Goal: Information Seeking & Learning: Learn about a topic

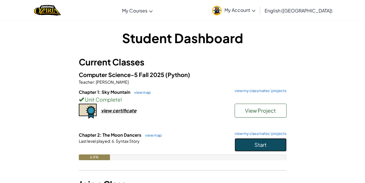
click at [263, 144] on span "Start" at bounding box center [261, 144] width 12 height 7
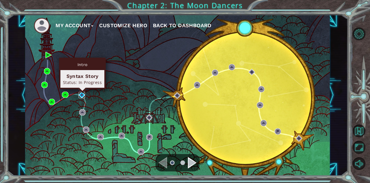
click at [81, 97] on img at bounding box center [82, 95] width 6 height 6
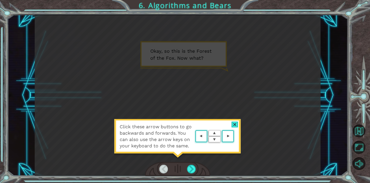
click at [235, 136] on area at bounding box center [235, 136] width 0 height 0
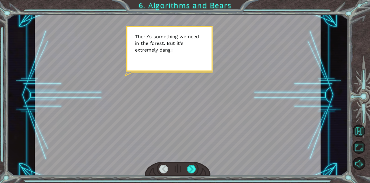
click at [188, 164] on div at bounding box center [178, 168] width 66 height 14
click at [189, 166] on div at bounding box center [191, 168] width 9 height 9
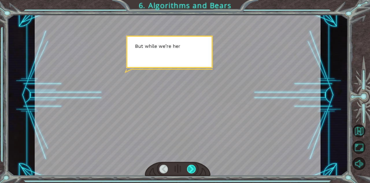
click at [190, 166] on div at bounding box center [191, 168] width 9 height 9
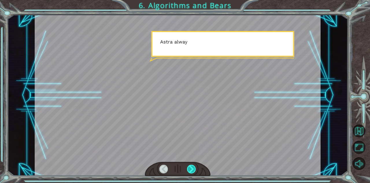
click at [190, 166] on div at bounding box center [191, 168] width 9 height 9
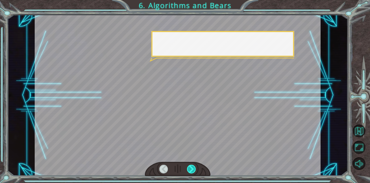
click at [190, 166] on div at bounding box center [191, 168] width 9 height 9
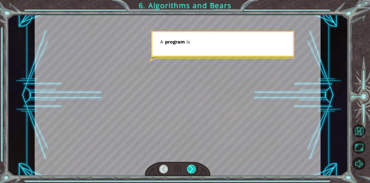
click at [191, 166] on div at bounding box center [191, 168] width 9 height 9
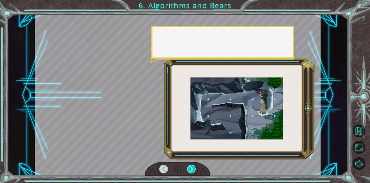
click at [191, 166] on div at bounding box center [191, 168] width 9 height 9
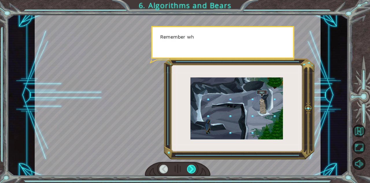
click at [191, 166] on div at bounding box center [191, 168] width 9 height 9
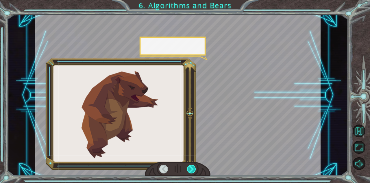
click at [191, 166] on div at bounding box center [191, 168] width 9 height 9
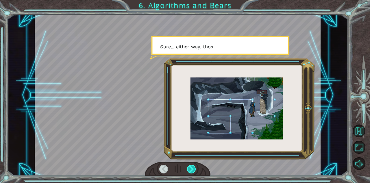
click at [191, 166] on div at bounding box center [191, 168] width 9 height 9
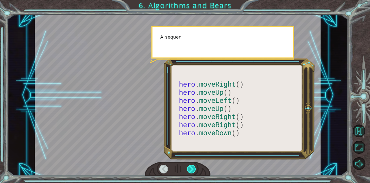
click at [191, 166] on div at bounding box center [191, 168] width 9 height 9
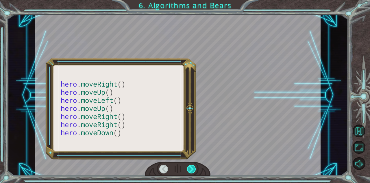
click at [191, 166] on div at bounding box center [191, 168] width 9 height 9
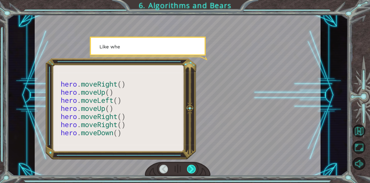
click at [191, 166] on div at bounding box center [191, 168] width 9 height 9
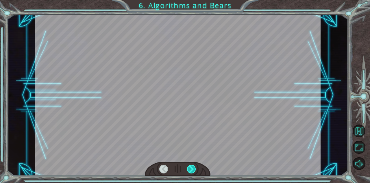
click at [191, 166] on div at bounding box center [191, 168] width 9 height 9
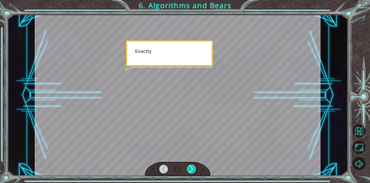
click at [191, 166] on div at bounding box center [191, 168] width 9 height 9
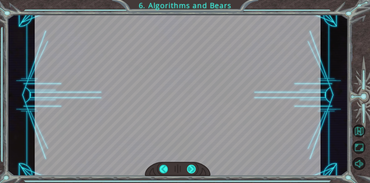
click at [191, 166] on div at bounding box center [191, 168] width 9 height 9
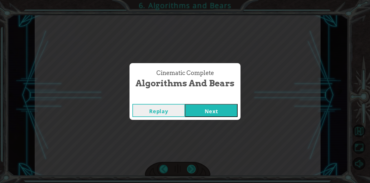
click at [191, 166] on div "Cinematic Complete Algorithms and Bears Replay Next" at bounding box center [185, 91] width 370 height 183
click at [212, 114] on button "Next" at bounding box center [211, 110] width 53 height 13
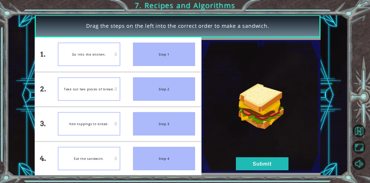
click at [101, 59] on div "Go into the kitchen." at bounding box center [89, 53] width 62 height 23
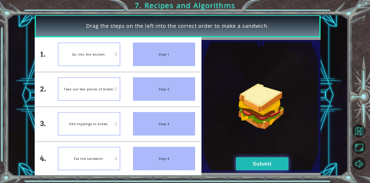
click at [248, 163] on button "Submit" at bounding box center [262, 163] width 53 height 13
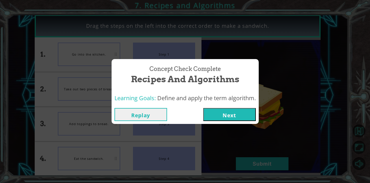
click at [236, 132] on div "Concept Check Complete Recipes and Algorithms Learning Goals: Define and apply …" at bounding box center [185, 91] width 370 height 183
click at [236, 115] on button "Next" at bounding box center [229, 114] width 53 height 13
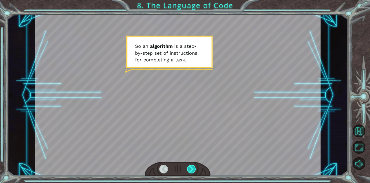
click at [191, 165] on div at bounding box center [191, 168] width 9 height 9
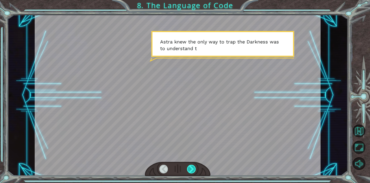
click at [190, 168] on div at bounding box center [191, 168] width 9 height 9
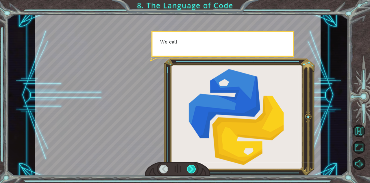
click at [190, 168] on div at bounding box center [191, 168] width 9 height 9
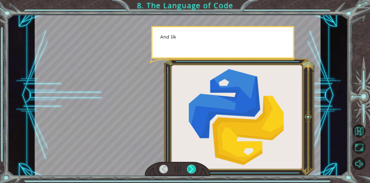
click at [190, 168] on div at bounding box center [191, 168] width 9 height 9
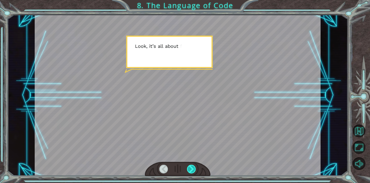
click at [190, 168] on div at bounding box center [191, 168] width 9 height 9
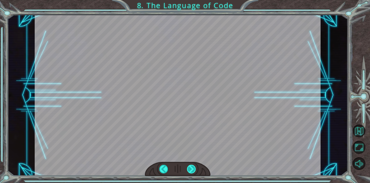
click at [190, 168] on div at bounding box center [191, 168] width 9 height 9
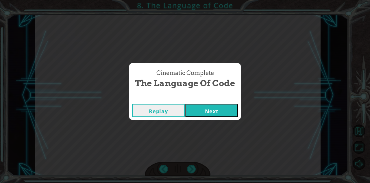
click at [207, 114] on button "Next" at bounding box center [211, 110] width 53 height 13
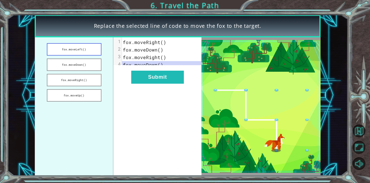
drag, startPoint x: 79, startPoint y: 81, endPoint x: 74, endPoint y: 47, distance: 34.5
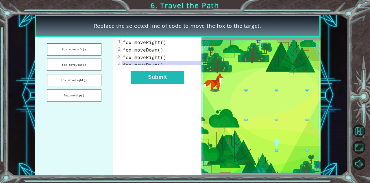
click at [74, 47] on ul "fox.moveLeft() fox.moveDown() fox.moveRight() fox.moveUp()" at bounding box center [74, 106] width 79 height 138
click at [74, 47] on button "fox.moveLeft()" at bounding box center [74, 49] width 55 height 12
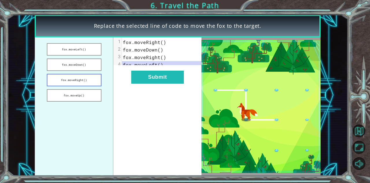
click at [81, 85] on button "fox.moveRight()" at bounding box center [74, 80] width 55 height 12
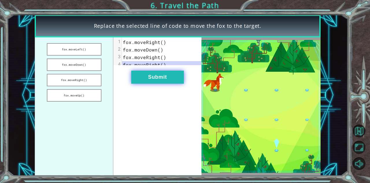
click at [157, 83] on button "Submit" at bounding box center [157, 76] width 53 height 13
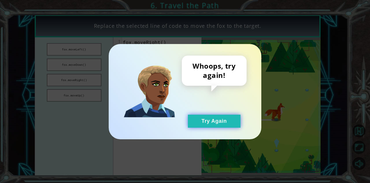
click at [209, 118] on button "Try Again" at bounding box center [214, 120] width 53 height 13
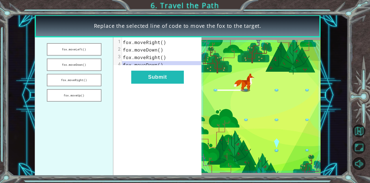
drag, startPoint x: 154, startPoint y: 65, endPoint x: 138, endPoint y: 20, distance: 47.6
click at [138, 20] on div "Replace the selected line of code to move the fox to the target. fox.moveLeft()…" at bounding box center [178, 95] width 286 height 161
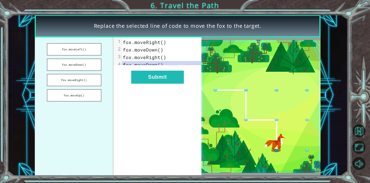
click at [153, 51] on span "fox.moveDown()" at bounding box center [143, 50] width 40 height 6
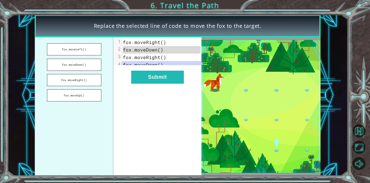
click at [153, 51] on span "fox.moveDown()" at bounding box center [143, 50] width 40 height 6
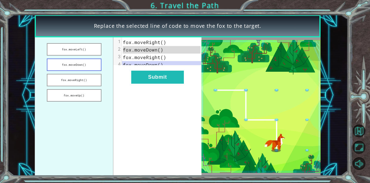
drag, startPoint x: 90, startPoint y: 50, endPoint x: 84, endPoint y: 65, distance: 16.0
click at [84, 65] on ul "fox.moveLeft() fox.moveDown() fox.moveRight() fox.moveUp()" at bounding box center [74, 106] width 79 height 138
click at [84, 65] on button "fox.moveDown()" at bounding box center [74, 64] width 55 height 12
drag, startPoint x: 84, startPoint y: 65, endPoint x: 80, endPoint y: 38, distance: 27.4
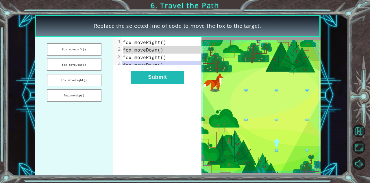
click at [80, 38] on ul "fox.moveLeft() fox.moveDown() fox.moveRight() fox.moveUp()" at bounding box center [74, 106] width 79 height 138
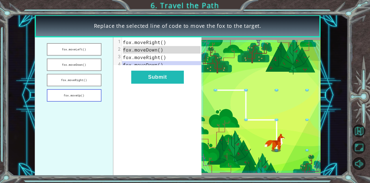
click at [88, 94] on button "fox.moveUp()" at bounding box center [74, 95] width 55 height 12
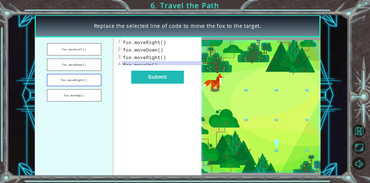
drag, startPoint x: 88, startPoint y: 94, endPoint x: 82, endPoint y: 81, distance: 13.8
click at [82, 81] on ul "fox.moveLeft() fox.moveDown() fox.moveRight() fox.moveUp()" at bounding box center [74, 106] width 79 height 138
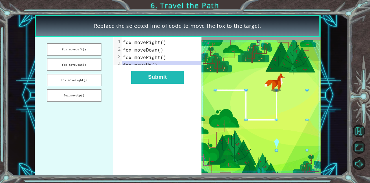
click at [137, 40] on span "fox.moveRight()" at bounding box center [144, 42] width 43 height 6
click at [145, 45] on span "fox.moveRight()" at bounding box center [144, 42] width 43 height 6
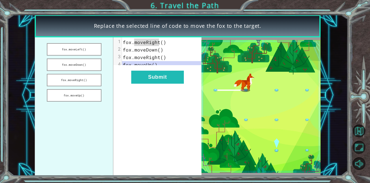
click at [145, 45] on span "fox.moveRight()" at bounding box center [144, 42] width 43 height 6
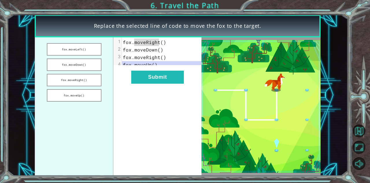
click at [145, 45] on span "fox.moveRight()" at bounding box center [144, 42] width 43 height 6
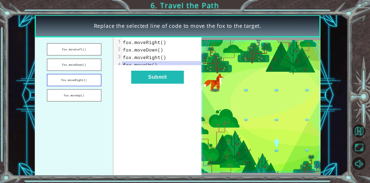
click at [80, 78] on button "fox.moveRight()" at bounding box center [74, 80] width 55 height 12
click at [77, 94] on button "fox.moveUp()" at bounding box center [74, 95] width 55 height 12
click at [77, 82] on button "fox.moveRight()" at bounding box center [74, 80] width 55 height 12
click at [77, 66] on button "fox.moveDown()" at bounding box center [74, 64] width 55 height 12
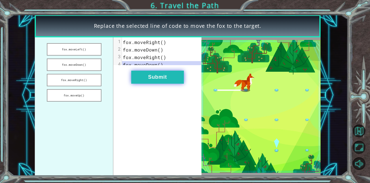
click at [150, 77] on button "Submit" at bounding box center [157, 76] width 53 height 13
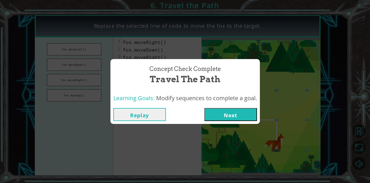
click at [248, 113] on button "Next" at bounding box center [230, 114] width 53 height 13
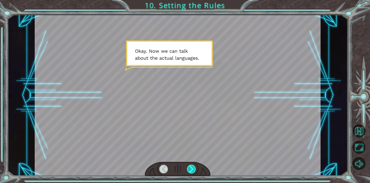
click at [193, 171] on div at bounding box center [191, 168] width 9 height 9
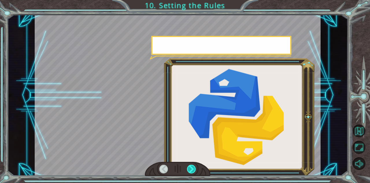
click at [193, 171] on div at bounding box center [191, 168] width 9 height 9
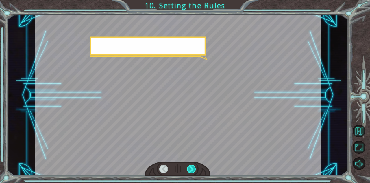
click at [193, 171] on div at bounding box center [191, 168] width 9 height 9
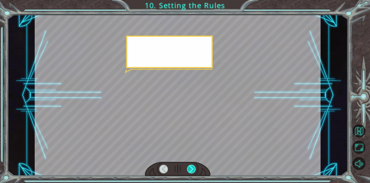
click at [193, 171] on div at bounding box center [191, 168] width 9 height 9
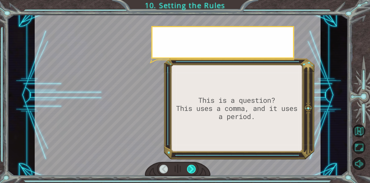
click at [193, 171] on div at bounding box center [191, 168] width 9 height 9
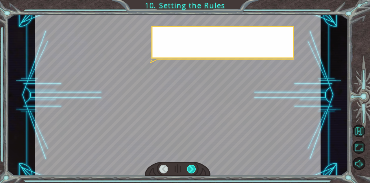
click at [193, 171] on div at bounding box center [191, 168] width 9 height 9
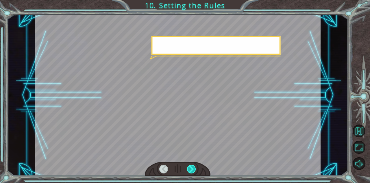
click at [193, 171] on div at bounding box center [191, 168] width 9 height 9
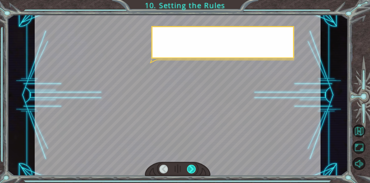
click at [193, 171] on div at bounding box center [191, 168] width 9 height 9
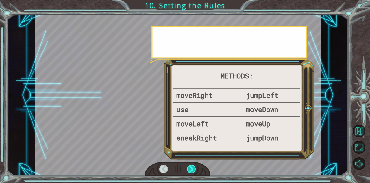
click at [193, 171] on div at bounding box center [191, 168] width 9 height 9
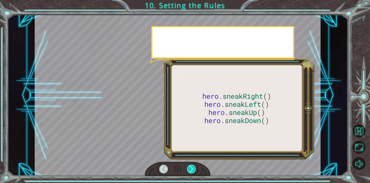
click at [193, 171] on div at bounding box center [191, 168] width 9 height 9
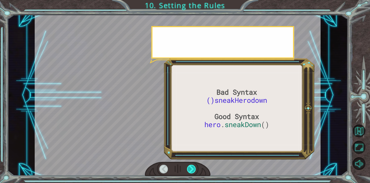
click at [193, 171] on div at bounding box center [191, 168] width 9 height 9
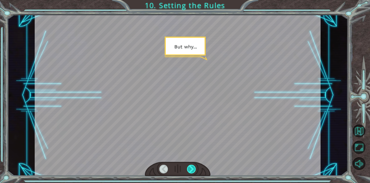
click at [193, 171] on div at bounding box center [191, 168] width 9 height 9
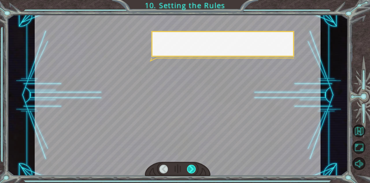
click at [193, 171] on div at bounding box center [191, 168] width 9 height 9
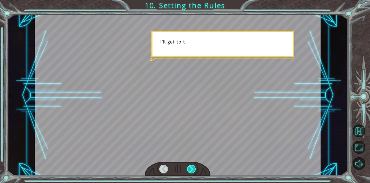
click at [193, 171] on div at bounding box center [191, 168] width 9 height 9
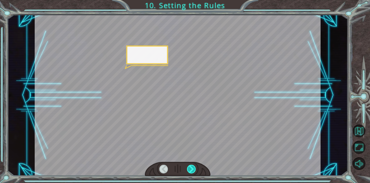
click at [193, 171] on div at bounding box center [191, 168] width 9 height 9
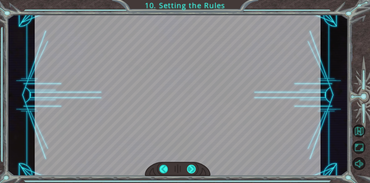
click at [193, 171] on div at bounding box center [191, 168] width 9 height 9
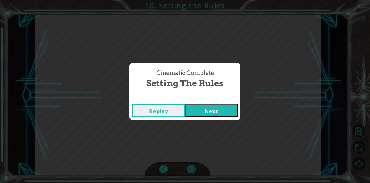
click at [193, 171] on div "Cinematic Complete Setting the Rules Replay Next" at bounding box center [185, 91] width 370 height 183
click at [205, 109] on button "Next" at bounding box center [211, 110] width 53 height 13
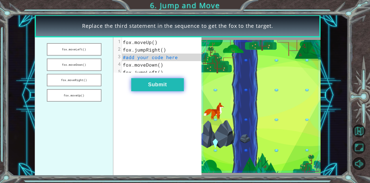
click at [157, 90] on button "Submit" at bounding box center [157, 84] width 53 height 13
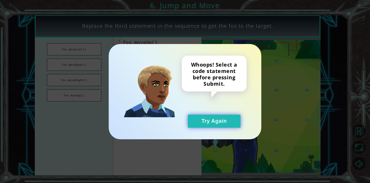
click at [216, 121] on button "Try Again" at bounding box center [214, 120] width 53 height 13
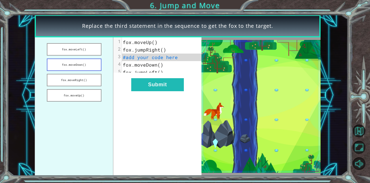
click at [68, 68] on button "fox.moveDown()" at bounding box center [74, 64] width 55 height 12
click at [134, 81] on div "xxxxxxxxxx 5 1 fox.moveUp() 2 fox.jumpRight() 3 fox.moveDown() 4 fox.moveDown()…" at bounding box center [157, 106] width 88 height 138
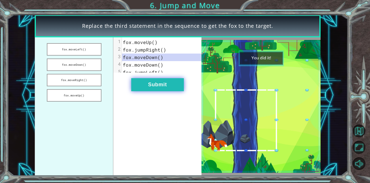
click at [170, 83] on button "Submit" at bounding box center [157, 84] width 53 height 13
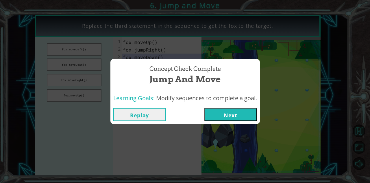
click at [226, 110] on button "Next" at bounding box center [230, 114] width 53 height 13
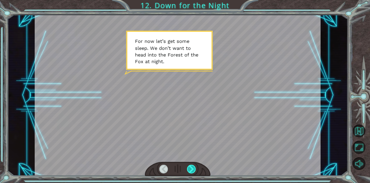
click at [191, 166] on div at bounding box center [191, 168] width 9 height 9
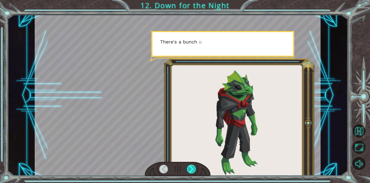
click at [191, 166] on div at bounding box center [191, 168] width 9 height 9
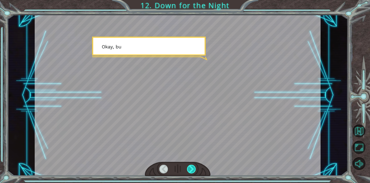
click at [191, 166] on div at bounding box center [191, 168] width 9 height 9
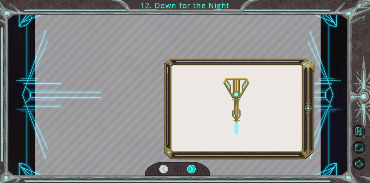
click at [191, 166] on div at bounding box center [191, 168] width 9 height 9
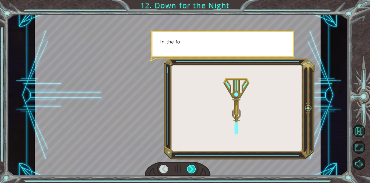
click at [191, 166] on div at bounding box center [191, 168] width 9 height 9
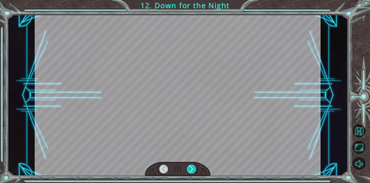
click at [191, 166] on div at bounding box center [191, 168] width 9 height 9
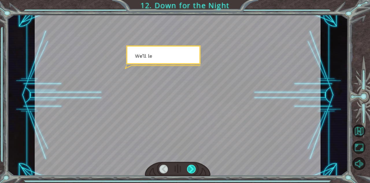
click at [191, 166] on div at bounding box center [191, 168] width 9 height 9
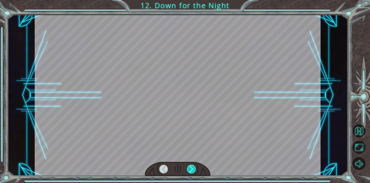
click at [191, 166] on div at bounding box center [191, 168] width 9 height 9
click at [191, 0] on div "F o r n o w l e t ’ s g e t s o m e s l e e p . W e d o n ’ t w a n t t o h e a…" at bounding box center [185, 0] width 370 height 0
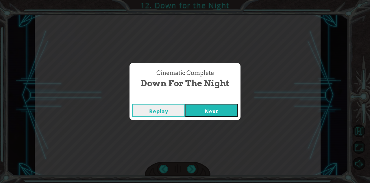
click at [206, 113] on button "Next" at bounding box center [211, 110] width 53 height 13
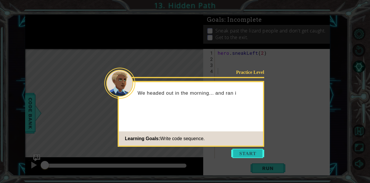
click at [240, 149] on button "Start" at bounding box center [247, 152] width 33 height 9
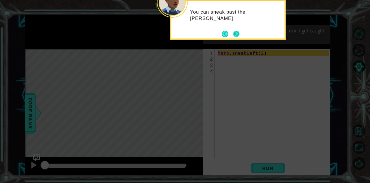
click at [235, 34] on button "Next" at bounding box center [236, 34] width 6 height 6
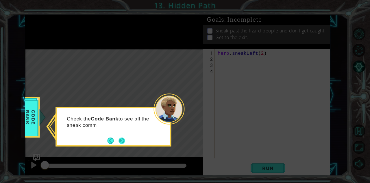
click at [127, 142] on div "Check the Code Bank to see all the sneak comm" at bounding box center [113, 127] width 116 height 40
click at [119, 142] on button "Next" at bounding box center [121, 140] width 6 height 6
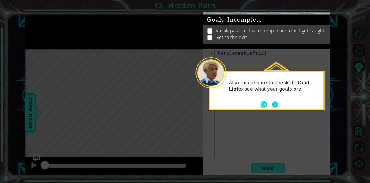
click at [274, 105] on button "Next" at bounding box center [275, 104] width 6 height 6
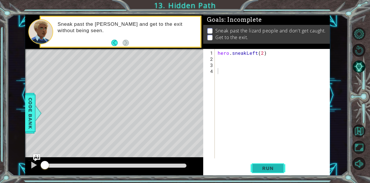
click at [265, 168] on span "Run" at bounding box center [267, 168] width 23 height 6
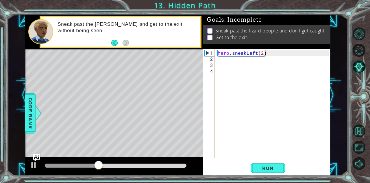
click at [229, 60] on div "hero . sneakLeft ( 2 )" at bounding box center [273, 110] width 115 height 121
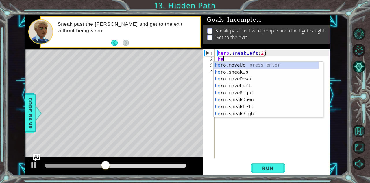
scroll to position [0, 0]
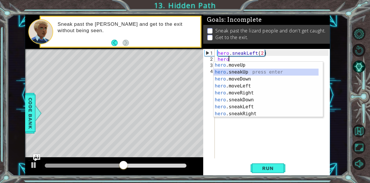
click at [235, 71] on div "hero .moveUp press enter hero .sneakUp press enter hero .moveDown press enter h…" at bounding box center [265, 96] width 105 height 69
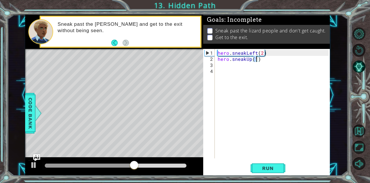
type textarea "hero.sneakUp(3)"
click at [218, 75] on div "hero . sneakLeft ( 2 ) hero . sneakUp ( 3 )" at bounding box center [273, 110] width 115 height 121
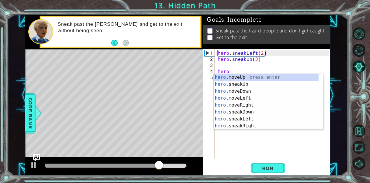
scroll to position [0, 0]
type textarea "h"
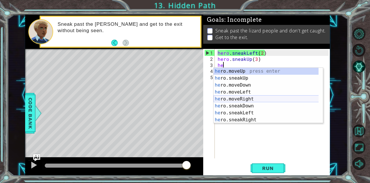
click at [243, 97] on div "he ro.moveUp press enter he ro.sneakUp press enter he ro.moveDown press enter h…" at bounding box center [265, 102] width 105 height 69
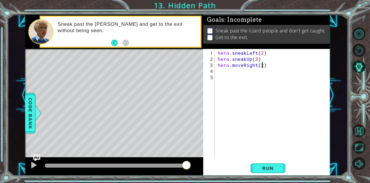
scroll to position [0, 2]
click at [259, 168] on span "Run" at bounding box center [267, 168] width 23 height 6
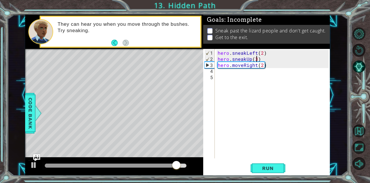
click at [256, 60] on div "hero . sneakLeft ( 2 ) hero . sneakUp ( 3 ) hero . moveRight ( 2 )" at bounding box center [273, 110] width 115 height 121
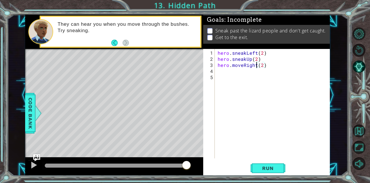
click at [256, 66] on div "hero . sneakLeft ( 2 ) hero . sneakUp ( 2 ) hero . moveRight ( 2 )" at bounding box center [273, 110] width 115 height 121
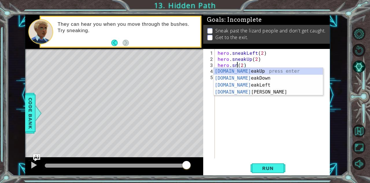
scroll to position [0, 1]
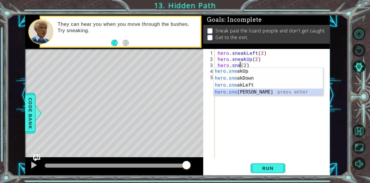
click at [249, 90] on div "hero.sne akUp press enter hero.sne akDown press enter hero.sne akLeft press ent…" at bounding box center [267, 89] width 109 height 42
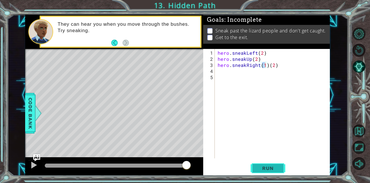
click at [267, 170] on span "Run" at bounding box center [267, 168] width 23 height 6
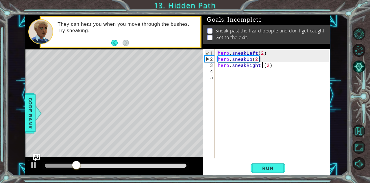
type textarea "hero.sneakRight(2)"
click at [271, 105] on div "hero . sneakLeft ( 2 ) hero . sneakUp ( 2 ) hero . sneakRight ( 2 )" at bounding box center [273, 110] width 115 height 121
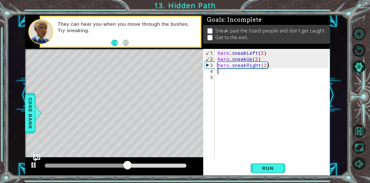
click at [265, 68] on div "hero . sneakLeft ( 2 ) hero . sneakUp ( 2 ) hero . sneakRight ( 2 )" at bounding box center [273, 110] width 115 height 121
click at [264, 65] on div "hero . sneakLeft ( 2 ) hero . sneakUp ( 2 ) hero . sneakRight ( 2 )" at bounding box center [273, 110] width 115 height 121
type textarea "hero.sneakRight(3)"
click at [264, 169] on span "Run" at bounding box center [267, 168] width 23 height 6
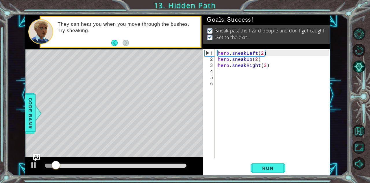
click at [133, 167] on div at bounding box center [116, 165] width 142 height 4
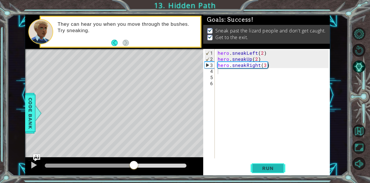
click at [273, 173] on button "Run" at bounding box center [267, 167] width 35 height 13
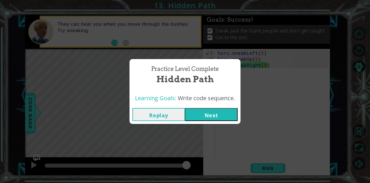
click at [202, 107] on div "Replay Next" at bounding box center [184, 114] width 111 height 19
click at [204, 112] on button "Next" at bounding box center [211, 114] width 53 height 13
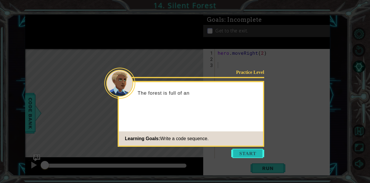
click at [249, 152] on button "Start" at bounding box center [247, 152] width 33 height 9
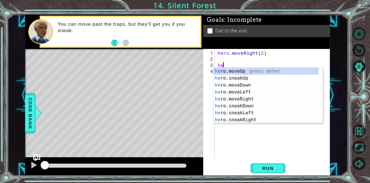
type textarea "h"
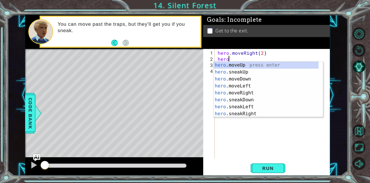
scroll to position [0, 0]
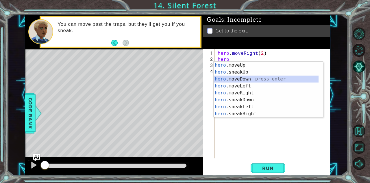
click at [237, 78] on div "hero .moveUp press enter hero .sneakUp press enter hero .moveDown press enter h…" at bounding box center [265, 96] width 105 height 69
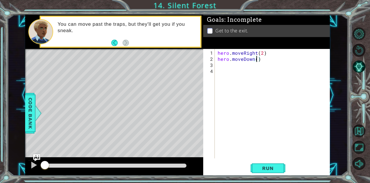
type textarea "hero.moveDown(2)"
click at [243, 61] on div "hero . moveRight ( 2 ) hero . moveDown ( 2 )" at bounding box center [273, 110] width 115 height 121
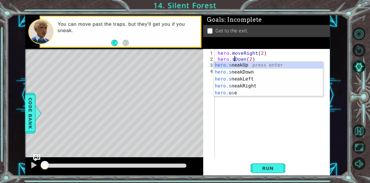
scroll to position [0, 1]
click at [239, 73] on div "hero.s neakUp press enter hero.s neakDown press enter hero.s neakLeft press ent…" at bounding box center [267, 86] width 109 height 49
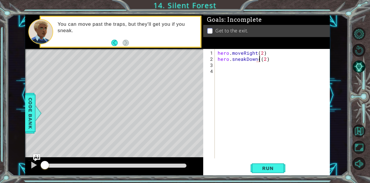
type textarea "hero.sneakDown(2)"
click at [235, 70] on div "hero . moveRight ( 2 ) hero . sneakDown ( 2 )" at bounding box center [273, 110] width 115 height 121
click at [223, 68] on div "hero . moveRight ( 2 ) hero . sneakDown ( 2 )" at bounding box center [273, 110] width 115 height 121
click at [220, 66] on div "hero . moveRight ( 2 ) hero . sneakDown ( 2 )" at bounding box center [273, 110] width 115 height 121
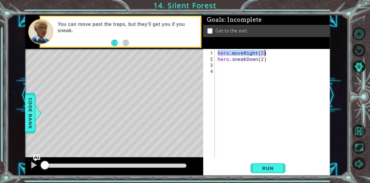
drag, startPoint x: 217, startPoint y: 53, endPoint x: 273, endPoint y: 51, distance: 55.8
click at [273, 51] on div "hero . moveRight ( 2 ) hero . sneakDown ( 2 )" at bounding box center [273, 110] width 115 height 121
type textarea "hero.moveRight(2)"
click at [233, 71] on div "hero . moveRight ( 2 ) hero . sneakDown ( 2 )" at bounding box center [273, 110] width 115 height 121
click at [225, 68] on div "hero . moveRight ( 2 ) hero . sneakDown ( 2 )" at bounding box center [273, 110] width 115 height 121
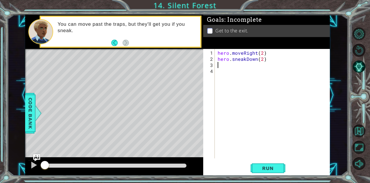
click at [220, 65] on div "hero . moveRight ( 2 ) hero . sneakDown ( 2 )" at bounding box center [273, 110] width 115 height 121
paste textarea "hero.moveRight(2)"
click at [243, 66] on div "hero . moveRight ( 2 ) hero . sneakDown ( 2 ) hero . moveRight ( 3 )" at bounding box center [273, 110] width 115 height 121
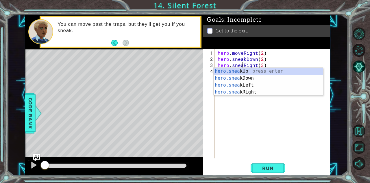
type textarea "hero.sneakRight(3)"
click at [243, 122] on div "hero . moveRight ( 2 ) hero . sneakDown ( 2 ) hero . sneakRight ( 3 )" at bounding box center [273, 110] width 115 height 121
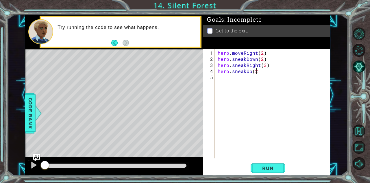
scroll to position [0, 2]
type textarea "hero.sneakUp(2)"
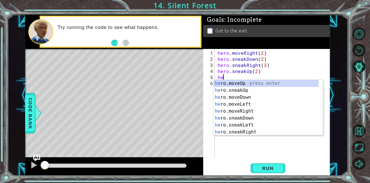
scroll to position [0, 0]
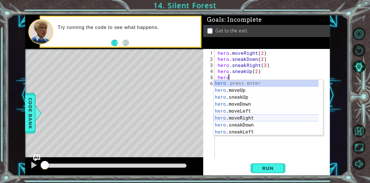
click at [239, 119] on div "hero press enter hero .moveUp press enter hero .sneakUp press enter hero .moveD…" at bounding box center [265, 114] width 105 height 69
type textarea "hero.moveRight(1)"
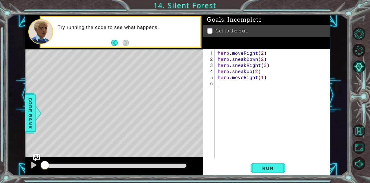
click at [243, 109] on div "hero . moveRight ( 2 ) hero . sneakDown ( 2 ) hero . sneakRight ( 3 ) hero . sn…" at bounding box center [273, 110] width 115 height 121
click at [261, 168] on span "Run" at bounding box center [267, 168] width 23 height 6
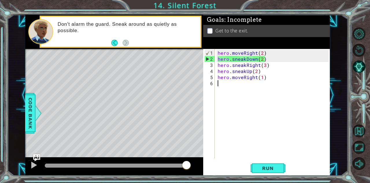
click at [261, 60] on div "hero . moveRight ( 2 ) hero . sneakDown ( 2 ) hero . sneakRight ( 3 ) hero . sn…" at bounding box center [273, 110] width 115 height 121
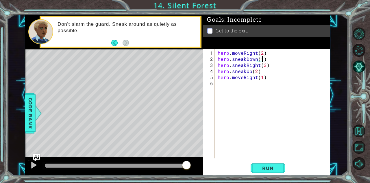
scroll to position [0, 2]
type textarea "hero.sneakDown(1)"
click at [262, 168] on span "Run" at bounding box center [267, 168] width 23 height 6
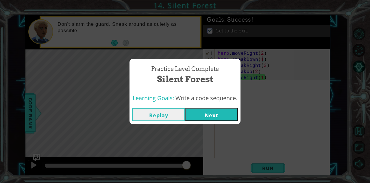
click at [219, 115] on button "Next" at bounding box center [211, 114] width 53 height 13
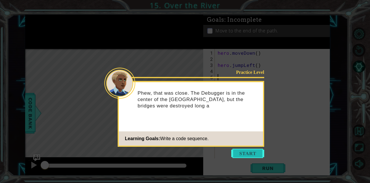
click at [243, 153] on button "Start" at bounding box center [247, 152] width 33 height 9
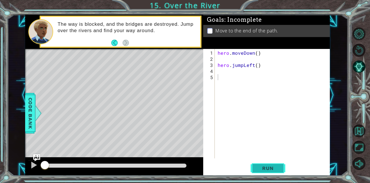
click at [255, 166] on button "Run" at bounding box center [267, 167] width 35 height 13
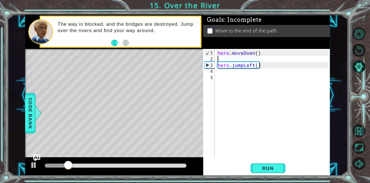
click at [230, 60] on div "hero . moveDown ( ) hero . jumpLeft ( )" at bounding box center [273, 110] width 115 height 121
type textarea "hero.moveDown()"
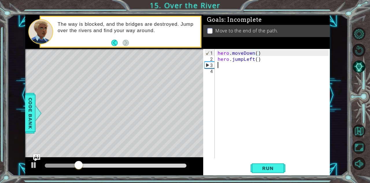
click at [230, 64] on div "hero . moveDown ( ) hero . jumpLeft ( )" at bounding box center [273, 110] width 115 height 121
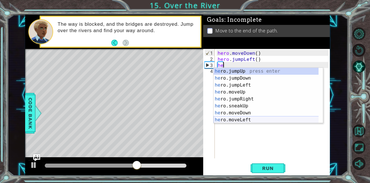
click at [232, 119] on div "he ro.jumpUp press enter he ro.jumpDown press enter he ro.jumpLeft press enter …" at bounding box center [265, 102] width 105 height 69
type textarea "hero.moveLeft(1)"
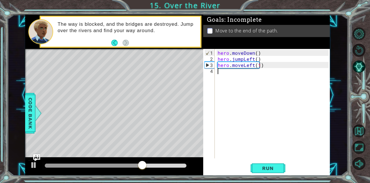
click at [229, 75] on div "hero . moveDown ( ) hero . jumpLeft ( ) hero . moveLeft ( 1 )" at bounding box center [273, 110] width 115 height 121
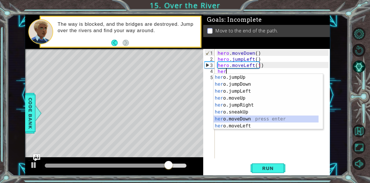
click at [237, 118] on div "her o.jumpUp press enter her o.jumpDown press enter her o.jumpLeft press enter …" at bounding box center [265, 108] width 105 height 69
type textarea "hero.moveDown(1)"
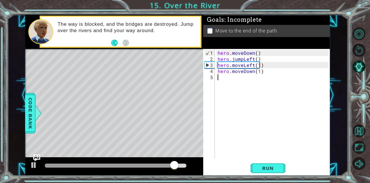
click at [230, 81] on div "hero . moveDown ( ) hero . jumpLeft ( ) hero . moveLeft ( 1 ) hero . moveDown (…" at bounding box center [273, 110] width 115 height 121
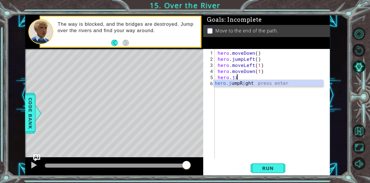
scroll to position [0, 1]
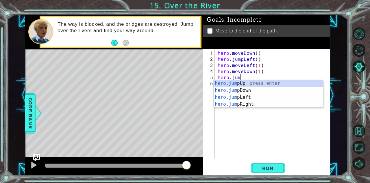
type textarea "hero.jump"
click at [238, 92] on div "hero.jump Up press enter hero.jump Down press enter hero.jump Left press enter …" at bounding box center [267, 101] width 109 height 42
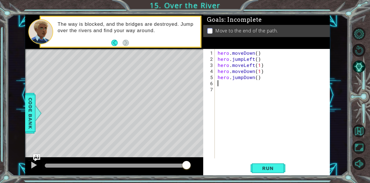
scroll to position [0, 0]
click at [223, 85] on div "hero . moveDown ( ) hero . jumpLeft ( ) hero . moveLeft ( 1 ) hero . moveDown (…" at bounding box center [273, 110] width 115 height 121
click at [222, 85] on div "hero . moveDown ( ) hero . jumpLeft ( ) hero . moveLeft ( 1 ) hero . moveDown (…" at bounding box center [273, 110] width 115 height 121
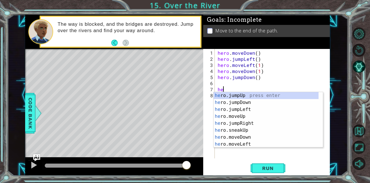
type textarea "h"
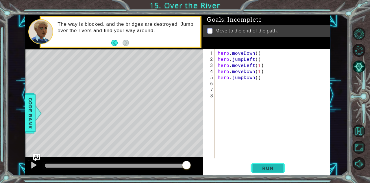
click at [264, 166] on span "Run" at bounding box center [267, 168] width 23 height 6
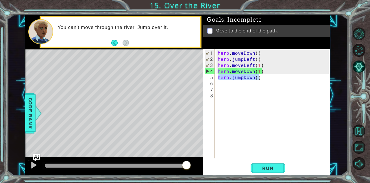
drag, startPoint x: 262, startPoint y: 77, endPoint x: 217, endPoint y: 76, distance: 44.8
click at [217, 76] on div "hero . moveDown ( ) hero . jumpLeft ( ) hero . moveLeft ( 1 ) hero . moveDown (…" at bounding box center [273, 110] width 115 height 121
type textarea "hero.jumpDown()"
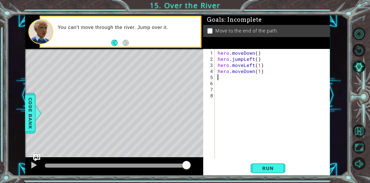
paste textarea "hero.moveRight(2)"
type textarea "hero.moveRight(2)"
drag, startPoint x: 269, startPoint y: 79, endPoint x: 211, endPoint y: 77, distance: 58.7
click at [211, 77] on div "hero.moveRight(2) 1 2 3 4 5 6 7 8 hero . moveDown ( ) hero . jumpLeft ( ) hero …" at bounding box center [265, 103] width 125 height 109
click at [243, 71] on div "hero . moveDown ( ) hero . jumpLeft ( ) hero . moveLeft ( 1 ) hero . moveDown (…" at bounding box center [273, 110] width 115 height 121
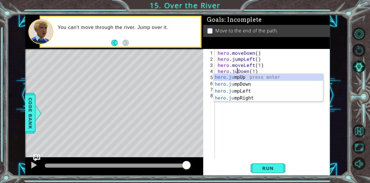
scroll to position [0, 1]
click at [239, 83] on div "hero.ju mpUp press enter hero.ju mpDown press enter hero.[PERSON_NAME] mpLeft p…" at bounding box center [267, 95] width 109 height 42
type textarea "hero.jumpDown()(1)"
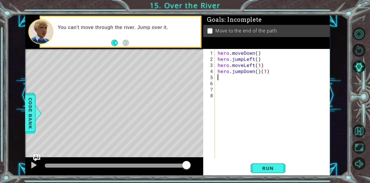
click at [217, 79] on div "hero . moveDown ( ) hero . jumpLeft ( ) hero . moveLeft ( 1 ) hero . jumpDown (…" at bounding box center [273, 110] width 115 height 121
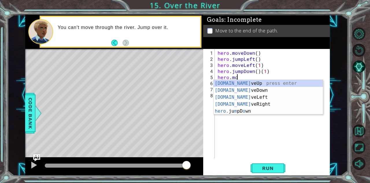
scroll to position [0, 1]
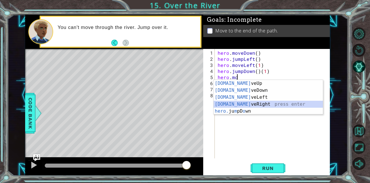
click at [235, 102] on div "[DOMAIN_NAME] veUp press enter [DOMAIN_NAME] veDown press enter [DOMAIN_NAME] v…" at bounding box center [267, 104] width 109 height 49
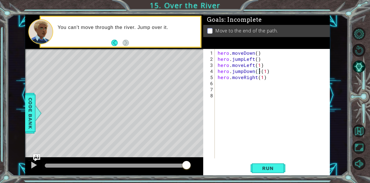
click at [260, 70] on div "hero . moveDown ( ) hero . jumpLeft ( ) hero . moveLeft ( 1 ) hero . jumpDown (…" at bounding box center [273, 110] width 115 height 121
type textarea "hero.jumpDown(1)"
click at [259, 105] on div "hero . moveDown ( ) hero . jumpLeft ( ) hero . moveLeft ( 1 ) hero . jumpDown (…" at bounding box center [273, 110] width 115 height 121
click at [223, 83] on div "hero . moveDown ( ) hero . jumpLeft ( ) hero . moveLeft ( 1 ) hero . jumpDown (…" at bounding box center [273, 110] width 115 height 121
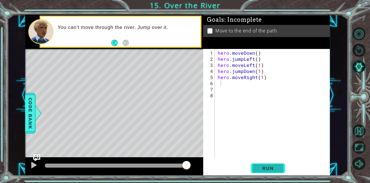
click at [257, 169] on span "Run" at bounding box center [267, 168] width 23 height 6
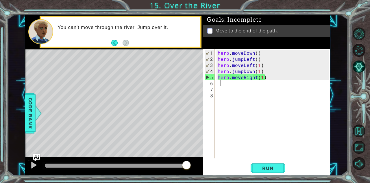
type textarea "h"
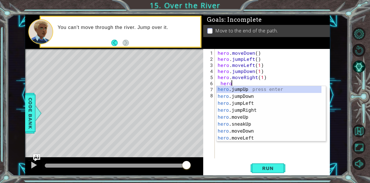
scroll to position [0, 1]
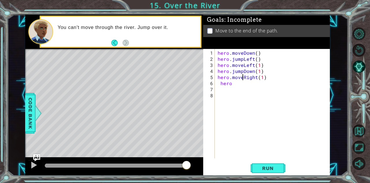
click at [243, 77] on div "hero . moveDown ( ) hero . jumpLeft ( ) hero . moveLeft ( 1 ) hero . jumpDown (…" at bounding box center [273, 110] width 115 height 121
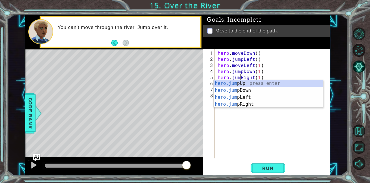
scroll to position [0, 1]
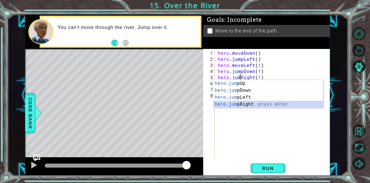
click at [246, 102] on div "hero.jum pUp press enter hero.jum pDown press enter hero.jum pLeft press enter …" at bounding box center [267, 101] width 109 height 42
type textarea "hero.jumpRight()(1)"
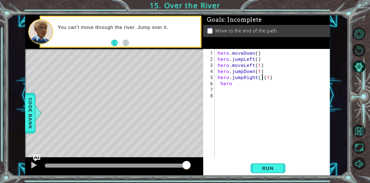
click at [242, 90] on div "hero . moveDown ( ) hero . jumpLeft ( ) hero . moveLeft ( 1 ) hero . jumpDown (…" at bounding box center [273, 110] width 115 height 121
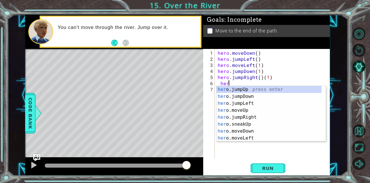
type textarea "h"
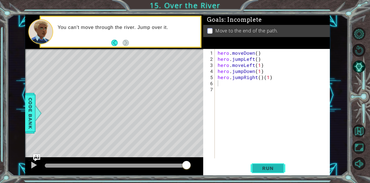
click at [258, 168] on span "Run" at bounding box center [267, 168] width 23 height 6
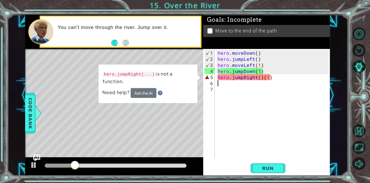
click at [261, 78] on div "hero . moveDown ( ) hero . jumpLeft ( ) hero . moveLeft ( 1 ) hero . jumpDown (…" at bounding box center [273, 110] width 115 height 121
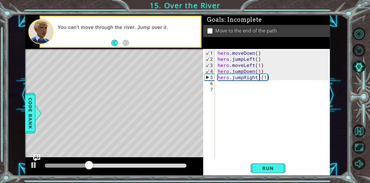
type textarea "hero.jumpRight(1)"
click at [225, 90] on div "hero . moveDown ( ) hero . jumpLeft ( ) hero . moveLeft ( 1 ) hero . jumpDown (…" at bounding box center [273, 110] width 115 height 121
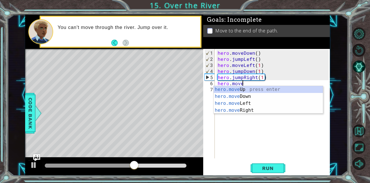
scroll to position [0, 1]
click at [241, 111] on div "hero.move Up press enter hero.move Down press enter hero.move Left press enter …" at bounding box center [267, 107] width 109 height 42
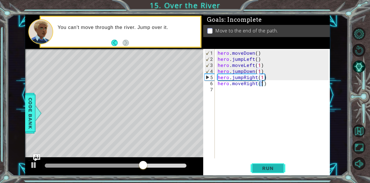
type textarea "hero.moveRight(1)"
click at [261, 168] on span "Run" at bounding box center [267, 168] width 23 height 6
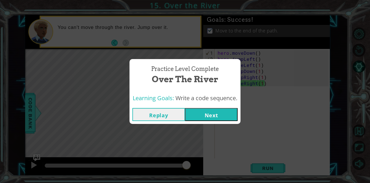
click at [214, 116] on button "Next" at bounding box center [211, 114] width 53 height 13
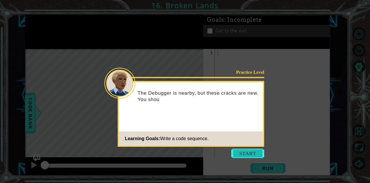
click at [234, 150] on button "Start" at bounding box center [247, 152] width 33 height 9
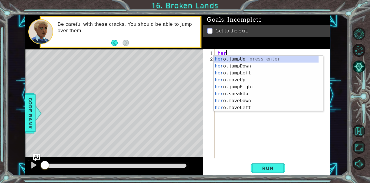
scroll to position [0, 0]
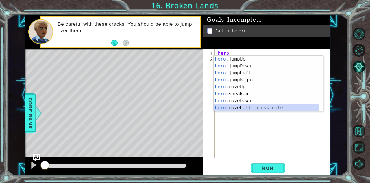
click at [228, 110] on div "hero .jumpUp press enter hero .jumpDown press enter hero .jumpLeft press enter …" at bounding box center [265, 89] width 105 height 69
type textarea "hero.moveLeft(1)"
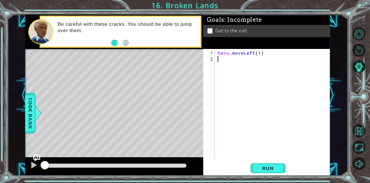
click at [226, 64] on div "hero . moveLeft ( 1 )" at bounding box center [273, 110] width 115 height 121
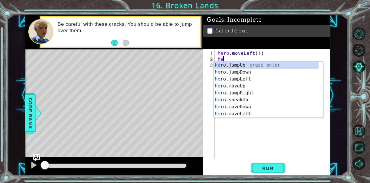
type textarea "her"
click at [229, 77] on div "her o.jumpUp press enter her o.jumpDown press enter her o.jumpLeft press enter …" at bounding box center [265, 96] width 105 height 69
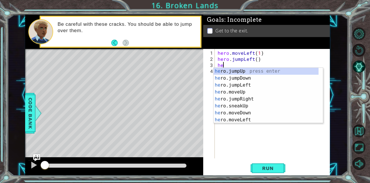
type textarea "her"
click at [235, 87] on div "her o.jumpUp press enter her o.jumpDown press enter her o.jumpLeft press enter …" at bounding box center [265, 102] width 105 height 69
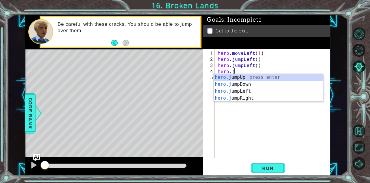
type textarea "hero.ju"
click at [245, 77] on div "hero.ju mpUp press enter hero.ju mpDown press enter hero.[PERSON_NAME] mpLeft p…" at bounding box center [267, 95] width 109 height 42
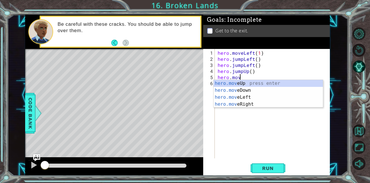
scroll to position [0, 1]
click at [235, 86] on div "hero.move Up press enter hero.move Down press enter hero.move Left press enter …" at bounding box center [267, 101] width 109 height 42
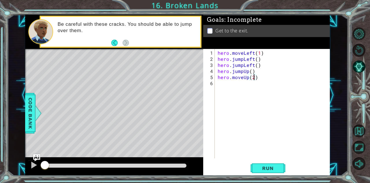
scroll to position [0, 2]
click at [259, 170] on span "Run" at bounding box center [267, 168] width 23 height 6
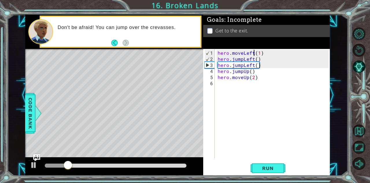
click at [253, 55] on div "hero . moveLeft ( 1 ) hero . jumpLeft ( ) hero . jumpLeft ( ) hero . jumpUp ( )…" at bounding box center [273, 110] width 115 height 121
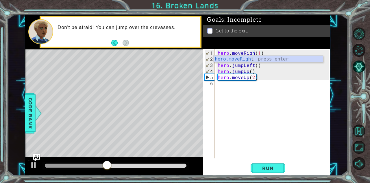
scroll to position [0, 2]
click at [249, 65] on div "hero . moveRight ( 1 ) hero . jumpLeft ( ) hero . jumpLeft ( ) hero . jumpUp ( …" at bounding box center [273, 110] width 115 height 121
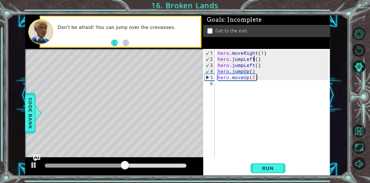
click at [254, 61] on div "hero . moveRight ( 1 ) hero . jumpLeft ( ) hero . jumpLeft ( ) hero . jumpUp ( …" at bounding box center [273, 110] width 115 height 121
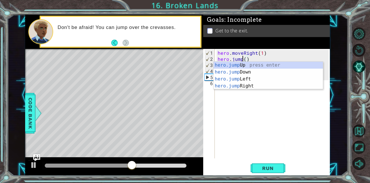
scroll to position [0, 1]
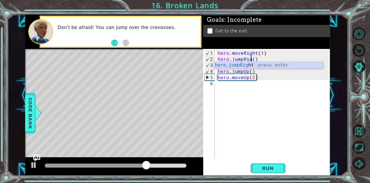
type textarea "hero.jumpRight()"
click at [265, 103] on div "hero . moveRight ( 1 ) hero . jumpRight ( ) hero . jumpLeft ( ) hero . jumpUp (…" at bounding box center [273, 110] width 115 height 121
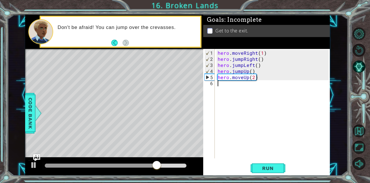
scroll to position [0, 0]
click at [253, 67] on div "hero . moveRight ( 1 ) hero . jumpRight ( ) hero . jumpLeft ( ) hero . jumpUp (…" at bounding box center [273, 110] width 115 height 121
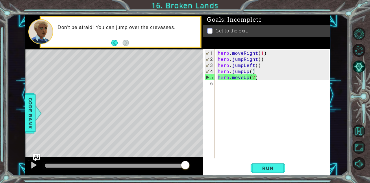
click at [254, 65] on div "hero . moveRight ( 1 ) hero . jumpRight ( ) hero . jumpLeft ( ) hero . jumpUp (…" at bounding box center [273, 110] width 115 height 121
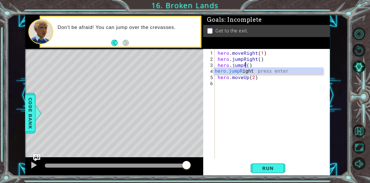
scroll to position [0, 2]
type textarea "hero.jumpRight()"
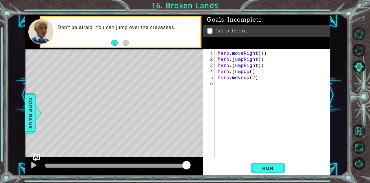
click at [252, 116] on div "hero . moveRight ( 1 ) hero . jumpRight ( ) hero . jumpRight ( ) hero . jumpUp …" at bounding box center [273, 110] width 115 height 121
click at [269, 172] on button "Run" at bounding box center [267, 167] width 35 height 13
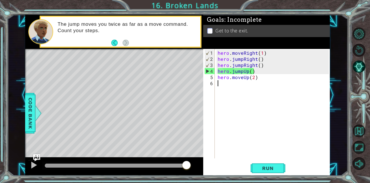
click at [244, 65] on div "hero . moveRight ( 1 ) hero . jumpRight ( ) hero . jumpRight ( ) hero . jumpUp …" at bounding box center [273, 110] width 115 height 121
click at [243, 65] on div "hero . moveRight ( 1 ) hero . jumpRight ( ) hero . jumpRight ( ) hero . jumpUp …" at bounding box center [273, 110] width 115 height 121
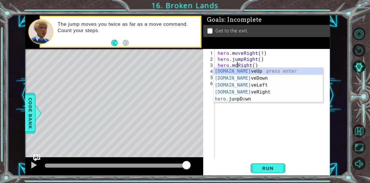
scroll to position [0, 1]
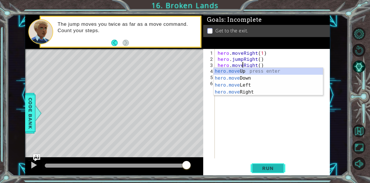
type textarea "hero.moveRight()"
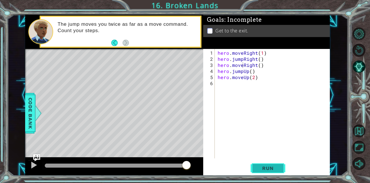
click at [254, 167] on button "Run" at bounding box center [267, 167] width 35 height 13
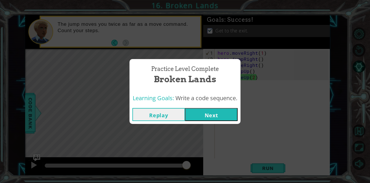
click at [213, 115] on button "Next" at bounding box center [211, 114] width 53 height 13
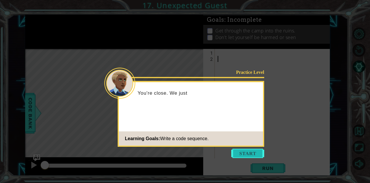
click at [237, 151] on button "Start" at bounding box center [247, 152] width 33 height 9
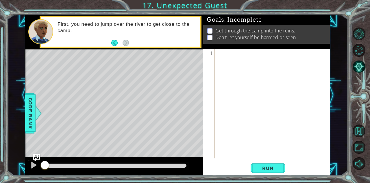
click at [191, 117] on div "Level Map" at bounding box center [158, 134] width 267 height 170
click at [226, 53] on div at bounding box center [273, 110] width 115 height 121
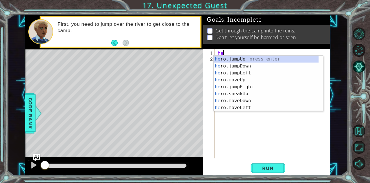
type textarea "hero"
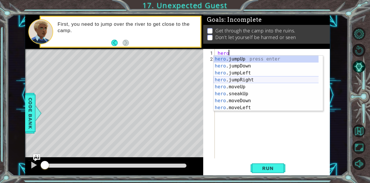
click at [256, 79] on div "hero .jumpUp press enter hero .jumpDown press enter hero .jumpLeft press enter …" at bounding box center [265, 89] width 105 height 69
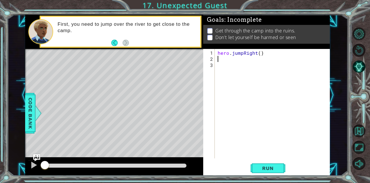
scroll to position [0, 0]
click at [258, 167] on span "Run" at bounding box center [267, 168] width 23 height 6
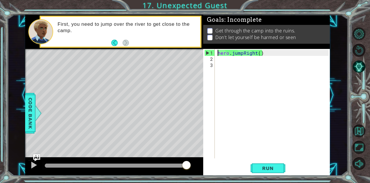
click at [218, 53] on div "hero . jumpRight ( )" at bounding box center [273, 110] width 115 height 121
click at [254, 54] on div "hero . jumpRight ( )" at bounding box center [273, 110] width 115 height 121
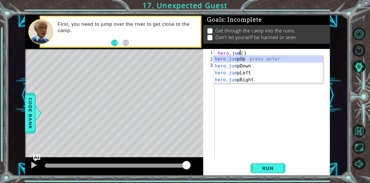
scroll to position [0, 1]
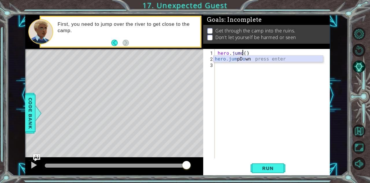
click at [251, 60] on div "hero.jum pD o wn press enter" at bounding box center [267, 65] width 109 height 21
type textarea "hero.jumpDown()"
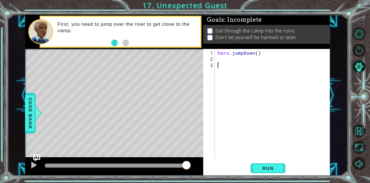
click at [228, 61] on div "hero . jumpDown ( )" at bounding box center [273, 110] width 115 height 121
click at [222, 57] on div "hero . jumpDown ( )" at bounding box center [273, 110] width 115 height 121
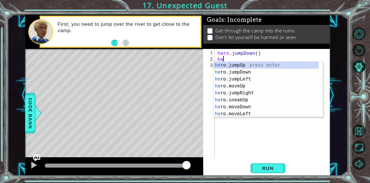
type textarea "hero"
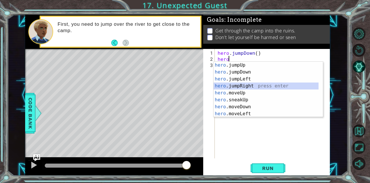
click at [236, 85] on div "hero .jumpUp press enter hero .jumpDown press enter hero .jumpLeft press enter …" at bounding box center [265, 96] width 105 height 69
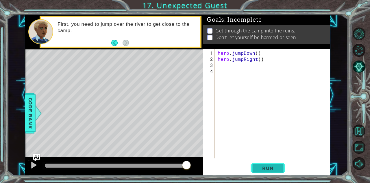
click at [272, 169] on span "Run" at bounding box center [267, 168] width 23 height 6
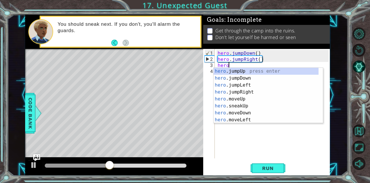
scroll to position [0, 1]
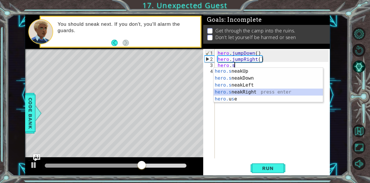
click at [247, 93] on div "hero.s neakUp press enter hero.s neakDown press enter hero.s neakLeft press ent…" at bounding box center [267, 92] width 109 height 49
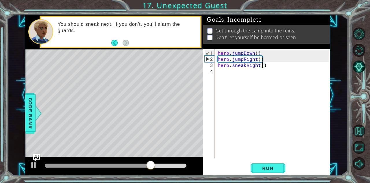
type textarea "hero.sneakRight(3)"
click at [225, 75] on div "hero . jumpDown ( ) hero . jumpRight ( ) hero . sneakRight ( 3 )" at bounding box center [273, 110] width 115 height 121
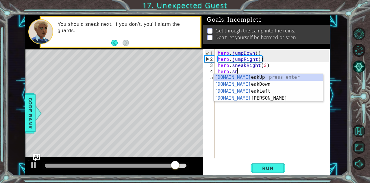
scroll to position [0, 1]
click at [225, 75] on div "[DOMAIN_NAME] eakUp press enter [DOMAIN_NAME] eakDown press enter [DOMAIN_NAME]…" at bounding box center [267, 95] width 109 height 42
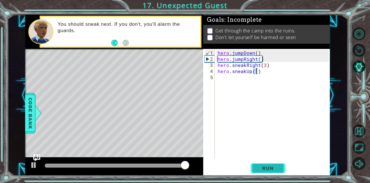
click at [263, 167] on span "Run" at bounding box center [267, 168] width 23 height 6
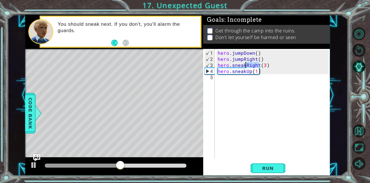
drag, startPoint x: 258, startPoint y: 66, endPoint x: 244, endPoint y: 64, distance: 14.3
click at [244, 64] on div "hero . jumpDown ( ) hero . jumpRight ( ) hero . sneakRight ( 3 ) hero . sneakUp…" at bounding box center [273, 110] width 115 height 121
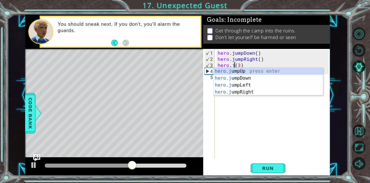
scroll to position [0, 1]
click at [239, 93] on div "hero.ju mpUp press enter hero.ju mpDown press enter hero.[PERSON_NAME] mpLeft p…" at bounding box center [267, 89] width 109 height 42
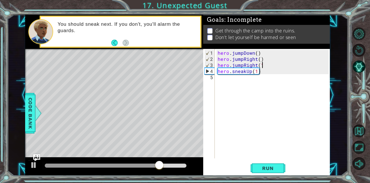
scroll to position [0, 2]
click at [256, 170] on span "Run" at bounding box center [267, 168] width 23 height 6
click at [265, 67] on div "hero . jumpDown ( ) hero . jumpRight ( ) hero . jumpRight ( 1 ) hero . sneakUp …" at bounding box center [273, 110] width 115 height 121
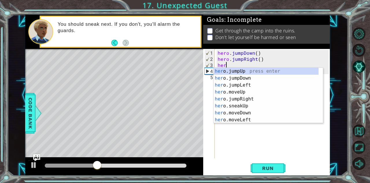
scroll to position [0, 0]
type textarea "h"
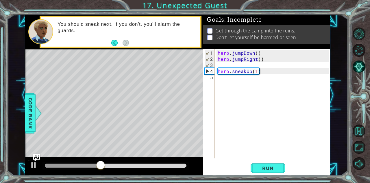
type textarea "hero.jumpRight()"
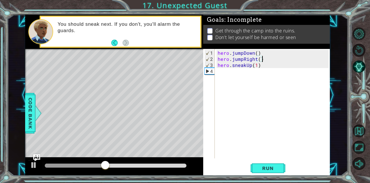
click at [261, 67] on div "hero . jumpDown ( ) hero . jumpRight ( ) hero . sneakUp ( 1 )" at bounding box center [273, 110] width 115 height 121
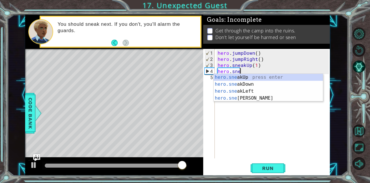
scroll to position [0, 1]
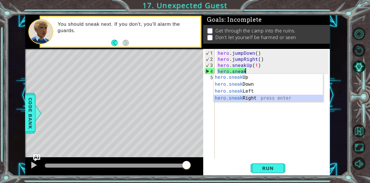
click at [248, 99] on div "hero.sneak Up press enter hero.sneak Down press enter hero.sneak Left press ent…" at bounding box center [267, 95] width 109 height 42
type textarea "hero.sneakRight(1)"
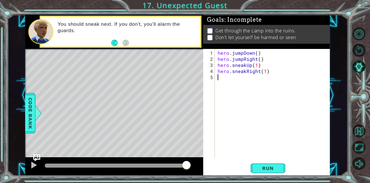
click at [236, 86] on div "hero . jumpDown ( ) hero . jumpRight ( ) hero . sneakUp ( 1 ) hero . sneakRight…" at bounding box center [273, 110] width 115 height 121
drag, startPoint x: 265, startPoint y: 66, endPoint x: 216, endPoint y: 66, distance: 49.1
click at [216, 66] on div "1 2 3 4 5 hero . jumpDown ( ) hero . jumpRight ( ) hero . sneakUp ( 1 ) hero . …" at bounding box center [265, 103] width 125 height 109
type textarea "hero.sneakUp(1)"
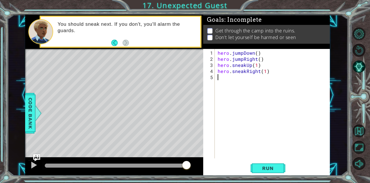
click at [220, 76] on div "hero . jumpDown ( ) hero . jumpRight ( ) hero . sneakUp ( 1 ) hero . sneakRight…" at bounding box center [273, 110] width 115 height 121
paste textarea "hero.sneakUp(1)"
type textarea "hero.sneakUp(3)"
click at [277, 163] on button "Run" at bounding box center [267, 167] width 35 height 13
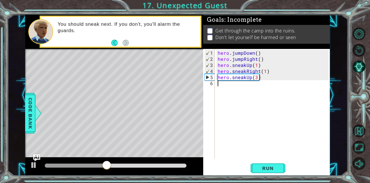
click at [224, 92] on div "hero . jumpDown ( ) hero . jumpRight ( ) hero . sneakUp ( 1 ) hero . sneakRight…" at bounding box center [273, 110] width 115 height 121
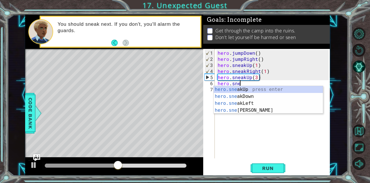
scroll to position [0, 1]
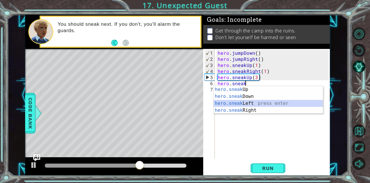
click at [234, 104] on div "hero.sneak Up press enter hero.sneak Down press enter hero.sneak Left press ent…" at bounding box center [267, 107] width 109 height 42
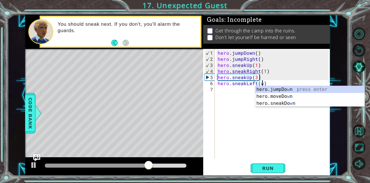
scroll to position [0, 2]
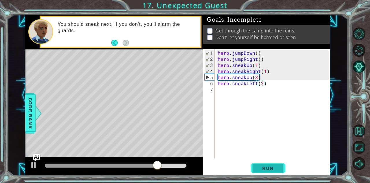
click at [272, 161] on button "Run" at bounding box center [267, 167] width 35 height 13
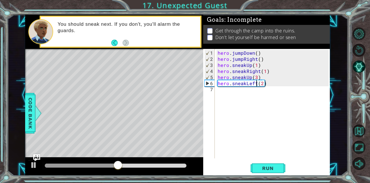
click at [256, 85] on div "hero . jumpDown ( ) hero . jumpRight ( ) hero . sneakUp ( 1 ) hero . sneakRight…" at bounding box center [273, 110] width 115 height 121
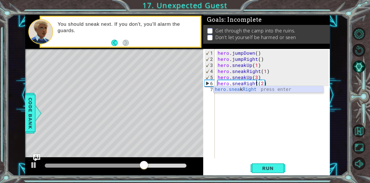
click at [255, 92] on div "hero.snea k Right press enter" at bounding box center [267, 96] width 109 height 21
type textarea "hero.sneakRight(1)(2)"
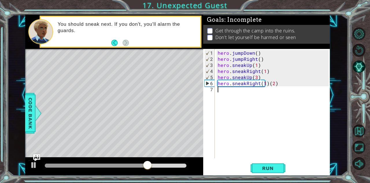
click at [238, 91] on div "hero . jumpDown ( ) hero . jumpRight ( ) hero . sneakUp ( 1 ) hero . sneakRight…" at bounding box center [273, 110] width 115 height 121
type textarea "s"
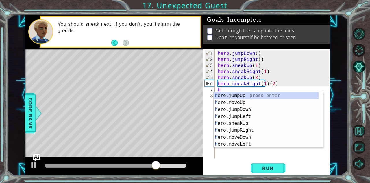
type textarea "he"
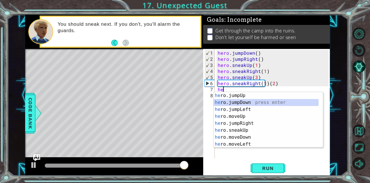
click at [241, 100] on div "he ro.jumpUp press enter he ro.jumpDown press enter he ro.jumpLeft press enter …" at bounding box center [265, 126] width 105 height 69
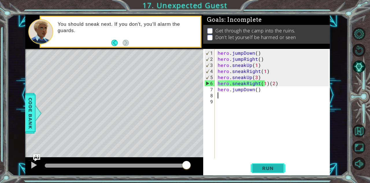
click at [272, 167] on span "Run" at bounding box center [267, 168] width 23 height 6
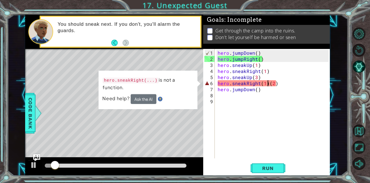
click at [267, 85] on div "hero . jumpDown ( ) hero . jumpRight ( ) hero . sneakUp ( 1 ) hero . sneakRight…" at bounding box center [273, 110] width 115 height 121
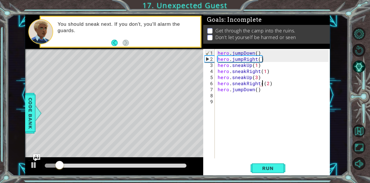
type textarea "hero.sneakRight(2)"
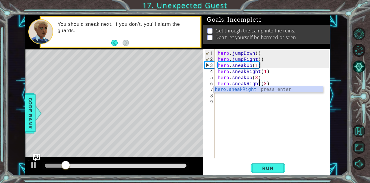
click at [261, 129] on div "hero . jumpDown ( ) hero . jumpRight ( ) hero . sneakUp ( 1 ) hero . sneakRight…" at bounding box center [273, 110] width 115 height 121
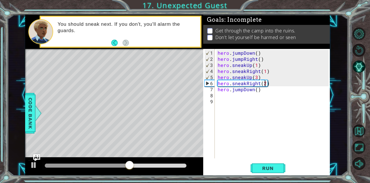
click at [264, 85] on div "hero . jumpDown ( ) hero . jumpRight ( ) hero . sneakUp ( 1 ) hero . sneakRight…" at bounding box center [273, 110] width 115 height 121
click at [130, 167] on div at bounding box center [115, 165] width 146 height 8
click at [128, 166] on div at bounding box center [86, 165] width 83 height 4
click at [33, 163] on div at bounding box center [34, 165] width 8 height 8
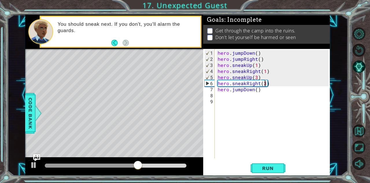
click at [111, 164] on div at bounding box center [91, 165] width 93 height 4
click at [88, 166] on div at bounding box center [78, 165] width 66 height 4
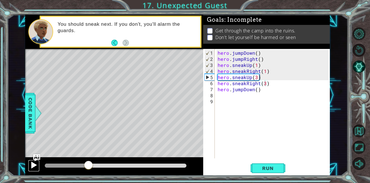
click at [34, 163] on div at bounding box center [34, 165] width 8 height 8
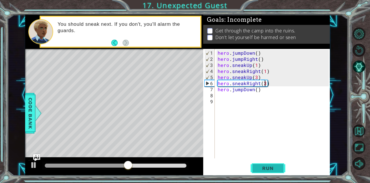
click at [265, 169] on span "Run" at bounding box center [267, 168] width 23 height 6
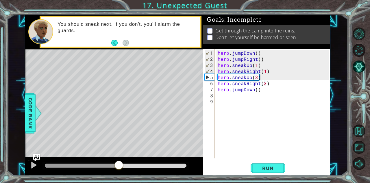
click at [118, 166] on div at bounding box center [116, 165] width 142 height 4
click at [36, 164] on div at bounding box center [34, 165] width 8 height 8
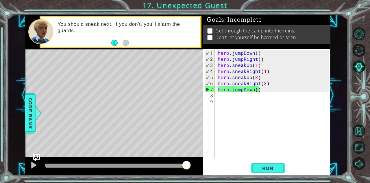
click at [241, 90] on div "hero . jumpDown ( ) hero . jumpRight ( ) hero . sneakUp ( 1 ) hero . sneakRight…" at bounding box center [273, 110] width 115 height 121
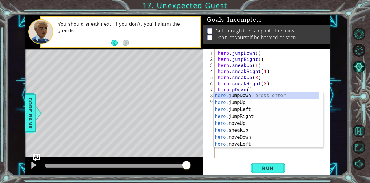
scroll to position [0, 1]
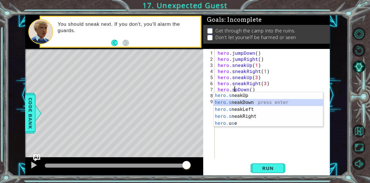
click at [244, 104] on div "hero.s neakUp press enter hero.s neakDown press enter hero.s neakLeft press ent…" at bounding box center [267, 116] width 109 height 49
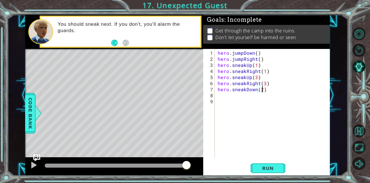
scroll to position [0, 2]
type textarea "hero.sneakDown(2)"
click at [265, 165] on span "Run" at bounding box center [267, 168] width 23 height 6
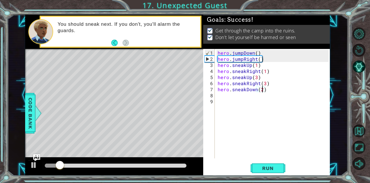
click at [160, 165] on div at bounding box center [116, 165] width 142 height 4
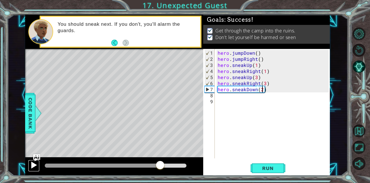
click at [35, 164] on div at bounding box center [34, 165] width 8 height 8
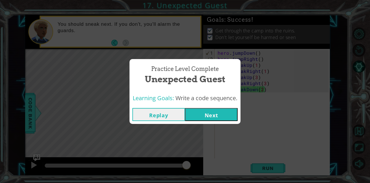
click at [214, 111] on button "Next" at bounding box center [211, 114] width 53 height 13
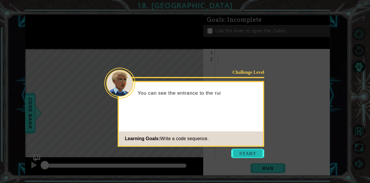
click at [254, 149] on button "Start" at bounding box center [247, 152] width 33 height 9
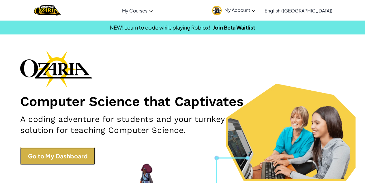
click at [82, 150] on link "Go to My Dashboard" at bounding box center [57, 155] width 75 height 17
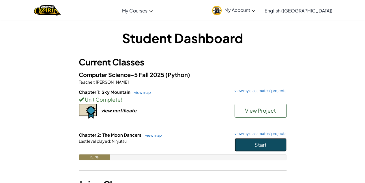
drag, startPoint x: 279, startPoint y: 137, endPoint x: 240, endPoint y: 120, distance: 42.8
click at [240, 120] on div "Computer Science-5 Fall 2025 (Python) Teacher : Martin Wallace Chapter 1: Sky M…" at bounding box center [183, 119] width 208 height 98
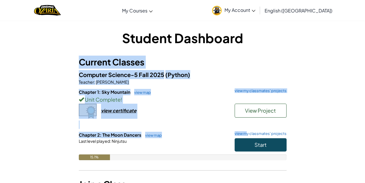
drag, startPoint x: 247, startPoint y: 132, endPoint x: 317, endPoint y: -25, distance: 171.9
click at [310, 85] on div "Student Dashboard Current Classes Computer Science-5 Fall 2025 (Python) Teacher…" at bounding box center [183, 116] width 338 height 174
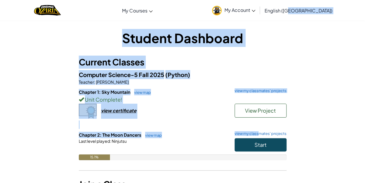
drag, startPoint x: 258, startPoint y: 133, endPoint x: 321, endPoint y: 21, distance: 128.0
click at [321, 21] on div "Student Dashboard Current Classes Computer Science-5 Fall 2025 (Python) Teacher…" at bounding box center [183, 115] width 338 height 191
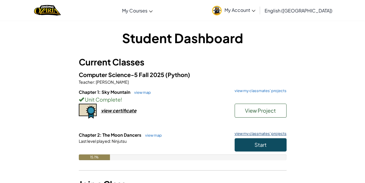
click at [273, 131] on link "view my classmates' projects" at bounding box center [259, 133] width 55 height 4
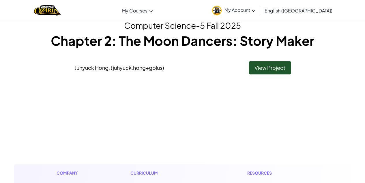
scroll to position [23, 0]
click at [265, 64] on link "View Project" at bounding box center [270, 67] width 42 height 13
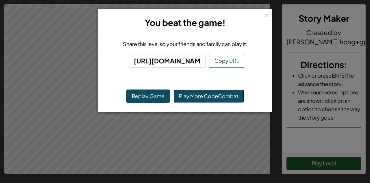
click at [213, 92] on link "Play More CodeCombat" at bounding box center [208, 95] width 70 height 13
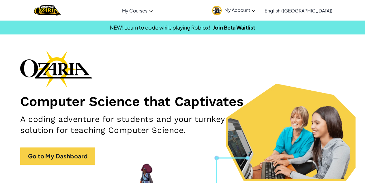
click at [64, 146] on div "Computer Science that Captivates A coding adventure for students and your turnk…" at bounding box center [182, 110] width 325 height 120
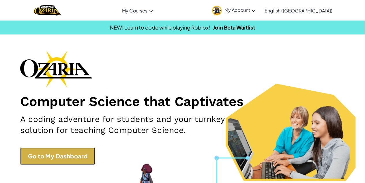
click at [64, 150] on link "Go to My Dashboard" at bounding box center [57, 155] width 75 height 17
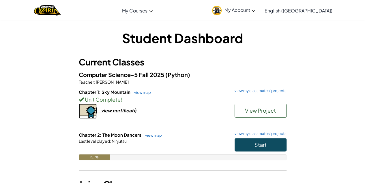
click at [116, 111] on div "view certificate" at bounding box center [119, 110] width 36 height 6
click at [263, 140] on button "Start" at bounding box center [261, 144] width 52 height 13
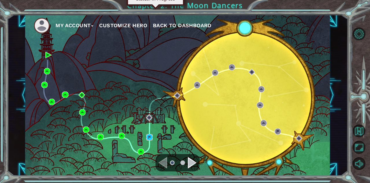
click at [149, 138] on img at bounding box center [149, 137] width 6 height 6
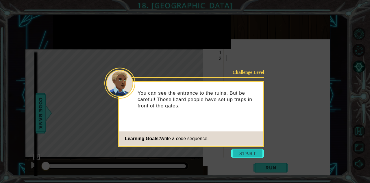
click at [245, 154] on button "Start" at bounding box center [247, 152] width 33 height 9
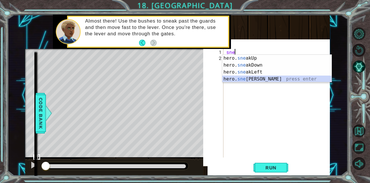
click at [257, 81] on div "hero. sne akUp press enter hero. sne akDown press enter hero. sne akLeft press …" at bounding box center [276, 76] width 109 height 42
type textarea "hero.sneakRight(1)"
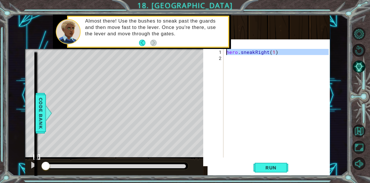
click at [238, 64] on div "hero . sneakRight ( 1 )" at bounding box center [278, 109] width 106 height 121
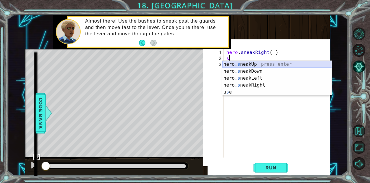
click at [237, 66] on div "hero. s neakUp press enter hero. s neakDown press enter hero. s neakLeft press …" at bounding box center [276, 85] width 109 height 49
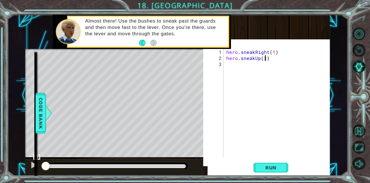
type textarea "hero.sneakUp(2)"
click at [233, 65] on div "hero . sneakRight ( 1 ) hero . sneakUp ( 2 )" at bounding box center [278, 109] width 106 height 121
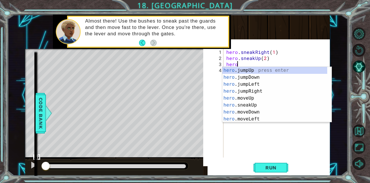
scroll to position [0, 1]
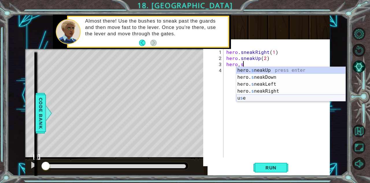
click at [269, 96] on div "hero. s neakUp press enter hero. s neakDown press enter hero. s neakLeft press …" at bounding box center [290, 91] width 109 height 49
type textarea "hero.use("string")"
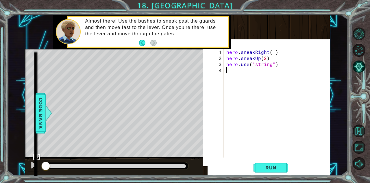
click at [244, 77] on div "hero . sneakRight ( 1 ) hero . sneakUp ( 2 ) hero . use ( "string" )" at bounding box center [278, 109] width 106 height 121
click at [279, 64] on div "hero . sneakRight ( 1 ) hero . sneakUp ( 2 ) hero . use ( "string" ) h" at bounding box center [278, 109] width 106 height 121
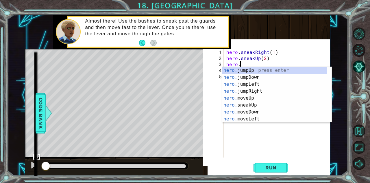
scroll to position [0, 1]
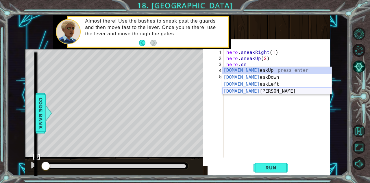
click at [254, 91] on div "[DOMAIN_NAME] eakUp press enter [DOMAIN_NAME] eakDown press enter [DOMAIN_NAME]…" at bounding box center [276, 88] width 109 height 42
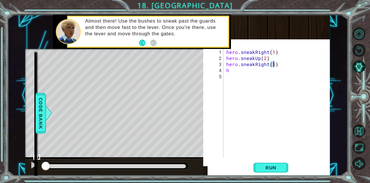
type textarea "hero.sneakRight(1)"
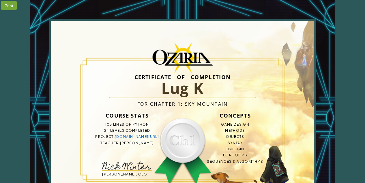
click at [116, 111] on h3 "Course Stats" at bounding box center [127, 115] width 83 height 12
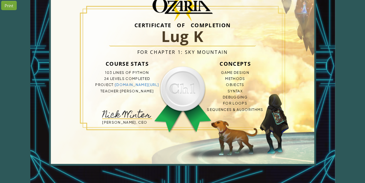
scroll to position [53, 0]
